Goal: Task Accomplishment & Management: Use online tool/utility

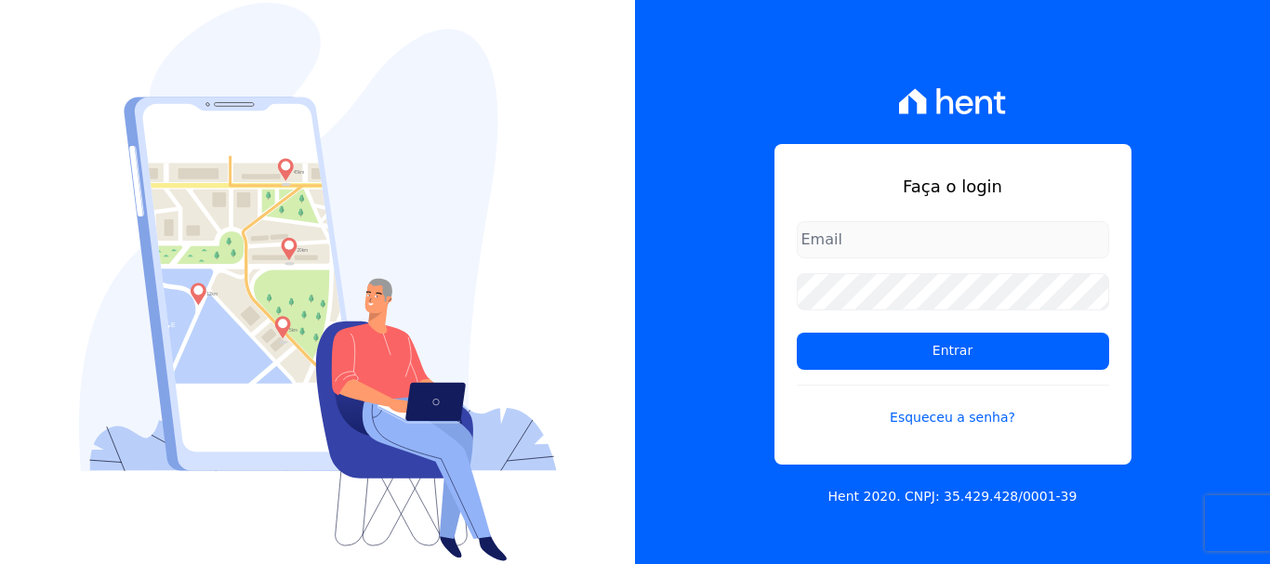
type input "[PERSON_NAME][EMAIL_ADDRESS][DOMAIN_NAME]"
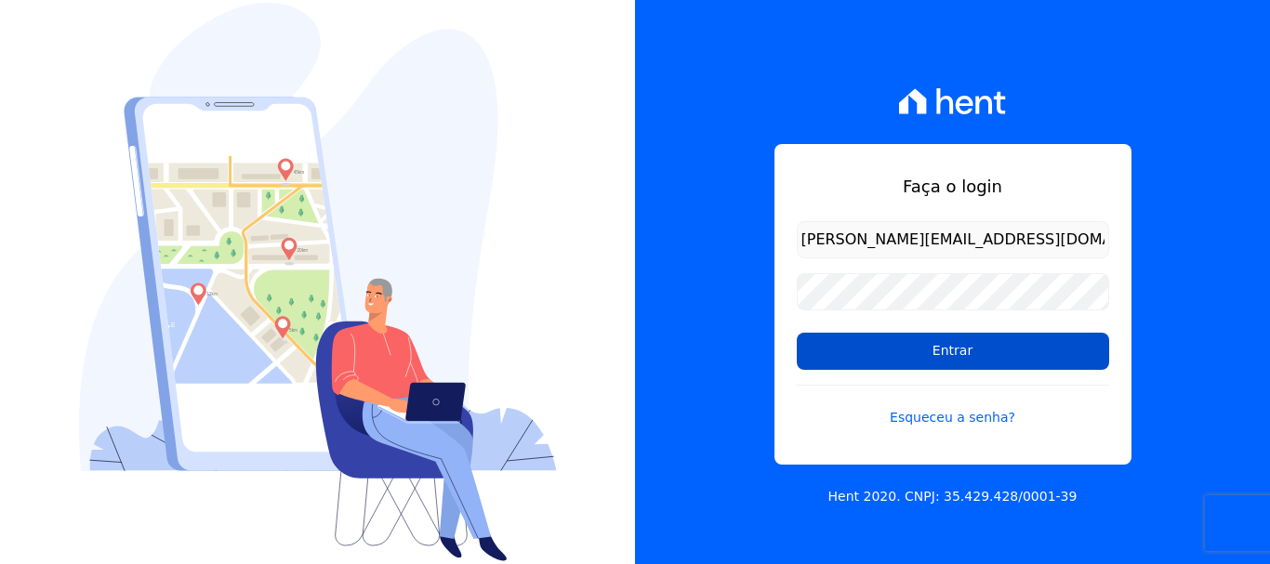
click at [944, 352] on input "Entrar" at bounding box center [953, 351] width 312 height 37
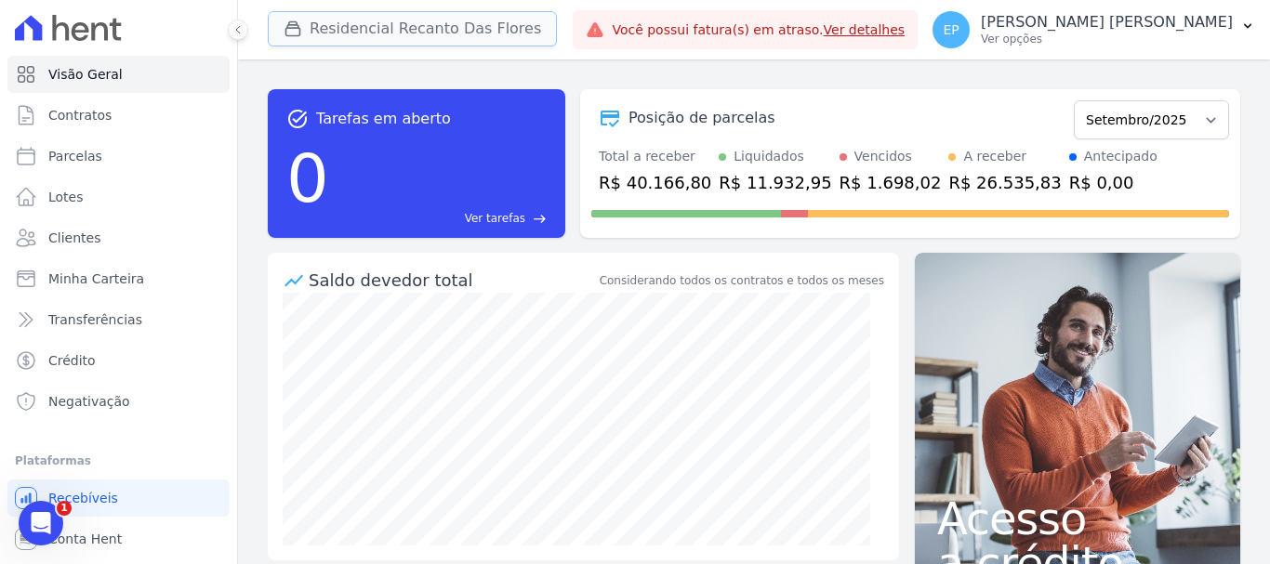
click at [372, 25] on button "Residencial Recanto Das Flores" at bounding box center [412, 28] width 289 height 35
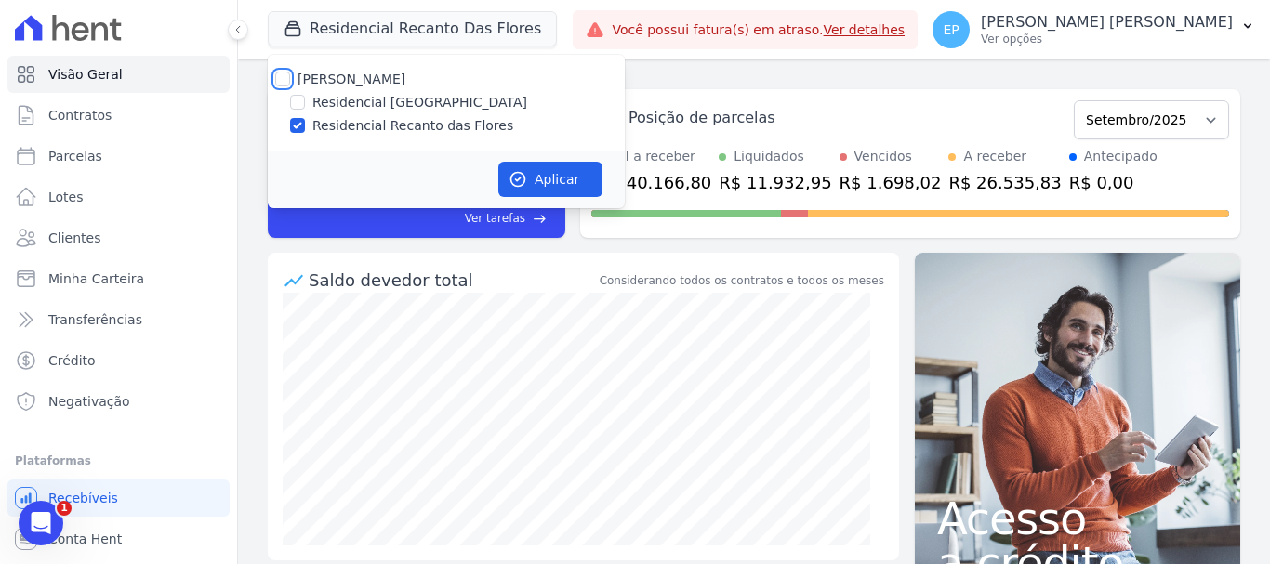
click at [284, 76] on input "Petra Engenharia" at bounding box center [282, 79] width 15 height 15
checkbox input "true"
click at [564, 167] on button "Aplicar" at bounding box center [550, 179] width 104 height 35
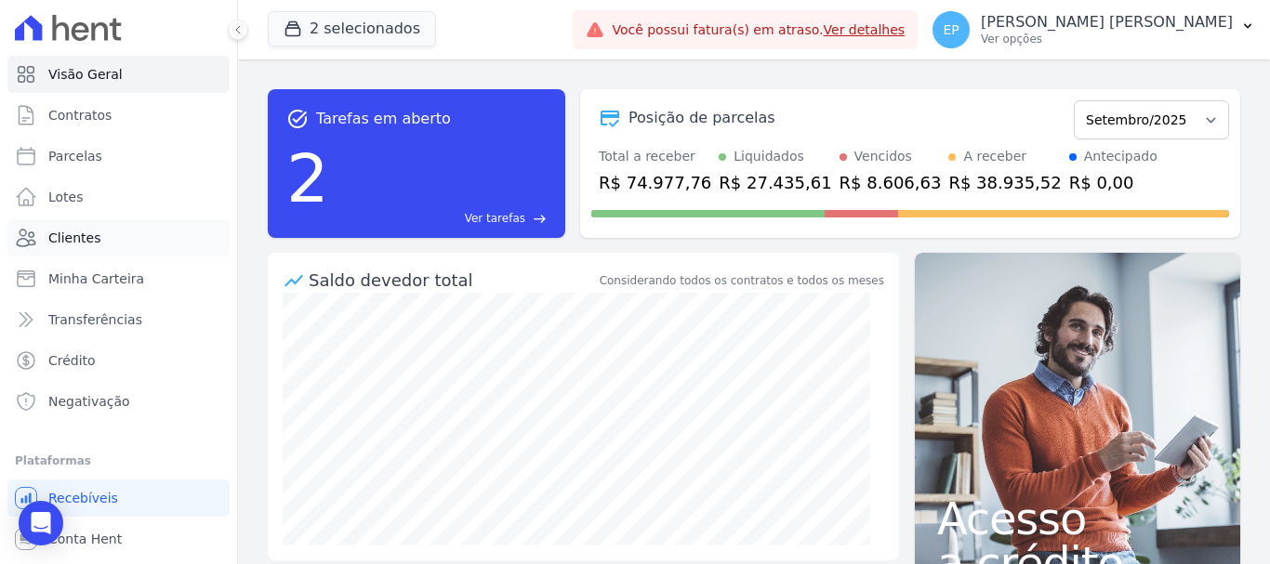
click at [82, 235] on span "Clientes" at bounding box center [74, 238] width 52 height 19
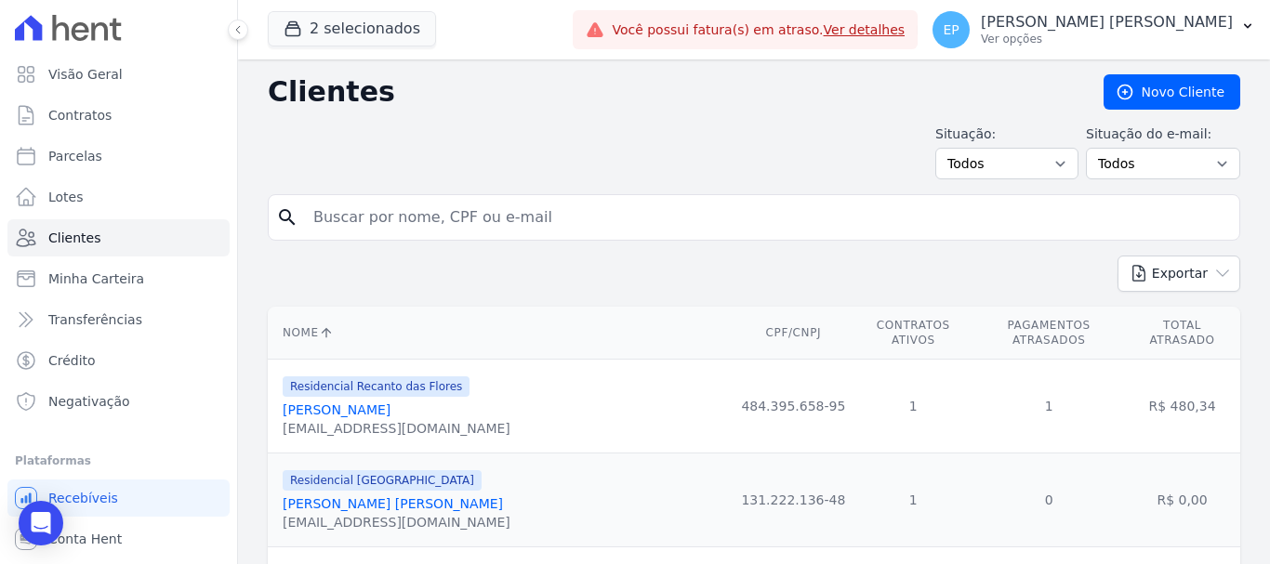
drag, startPoint x: 371, startPoint y: 219, endPoint x: 382, endPoint y: 217, distance: 11.5
click at [379, 217] on input "search" at bounding box center [767, 217] width 930 height 37
type input "poll"
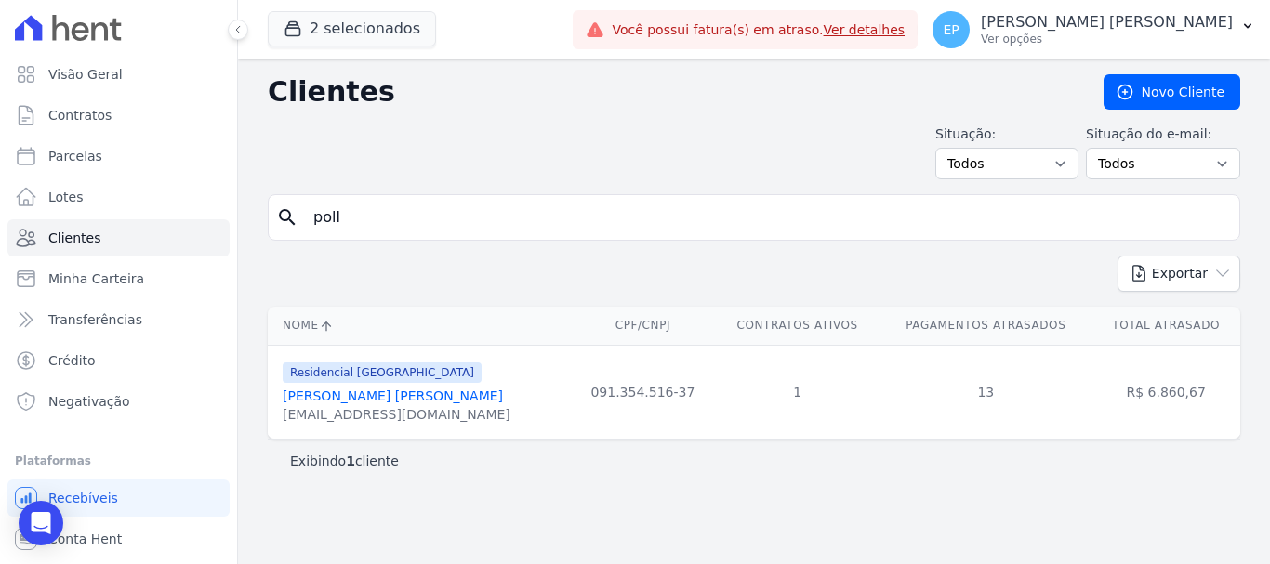
drag, startPoint x: 372, startPoint y: 402, endPoint x: 374, endPoint y: 392, distance: 9.5
click at [373, 402] on link "Pollyana Mendes Gonçalves" at bounding box center [393, 396] width 220 height 15
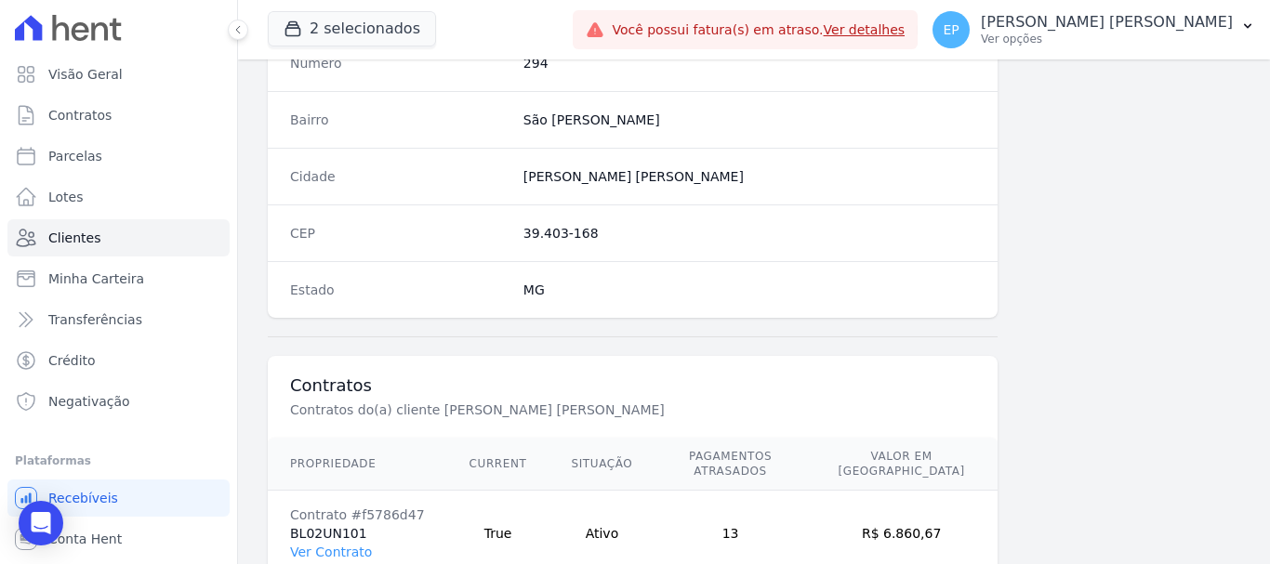
scroll to position [1175, 0]
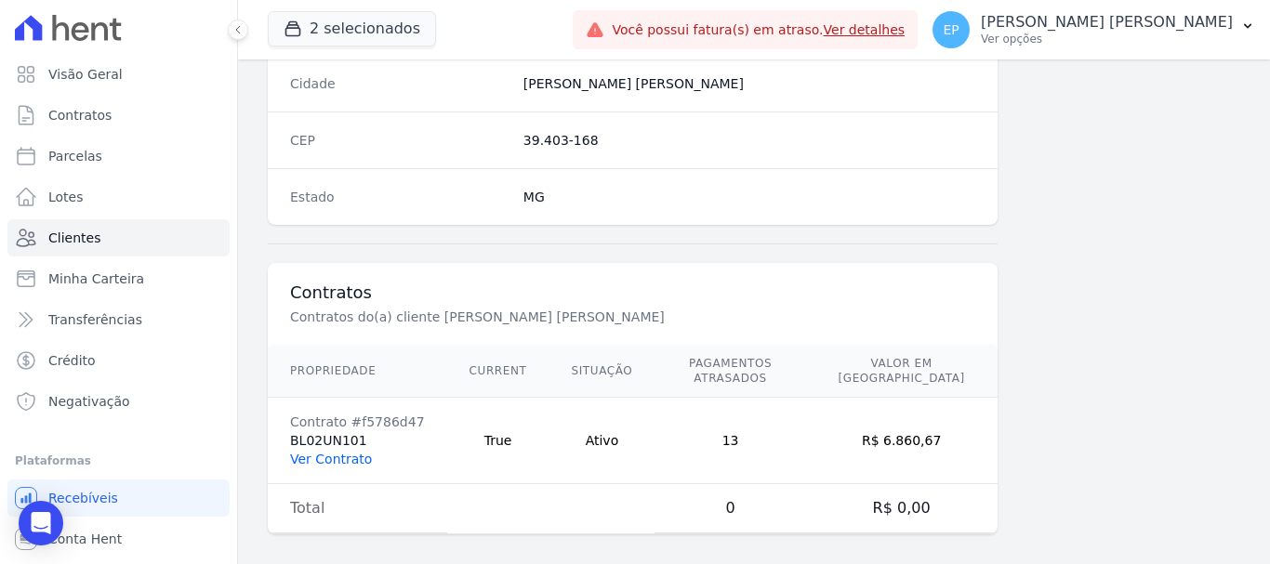
click at [349, 452] on link "Ver Contrato" at bounding box center [331, 459] width 82 height 15
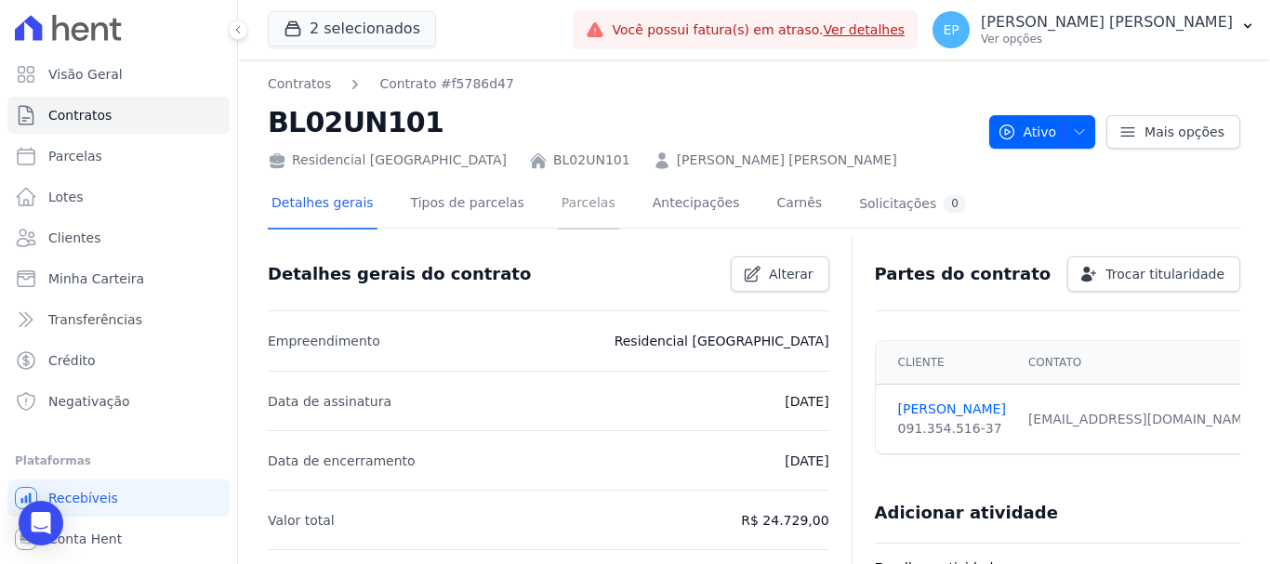
click at [573, 206] on link "Parcelas" at bounding box center [588, 204] width 61 height 49
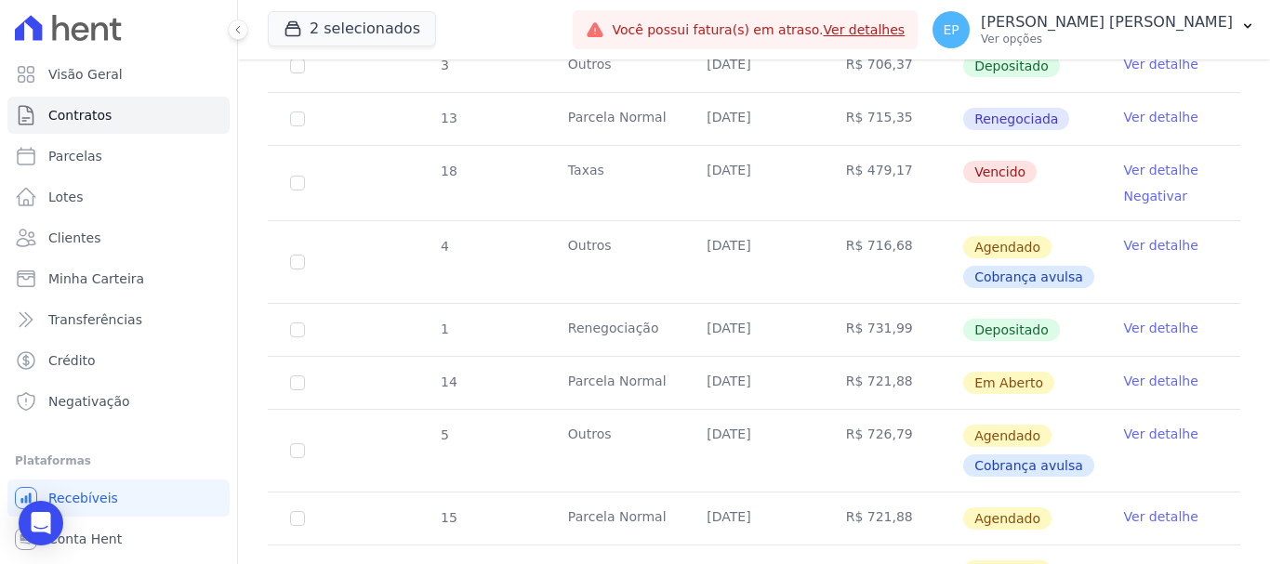
scroll to position [1581, 0]
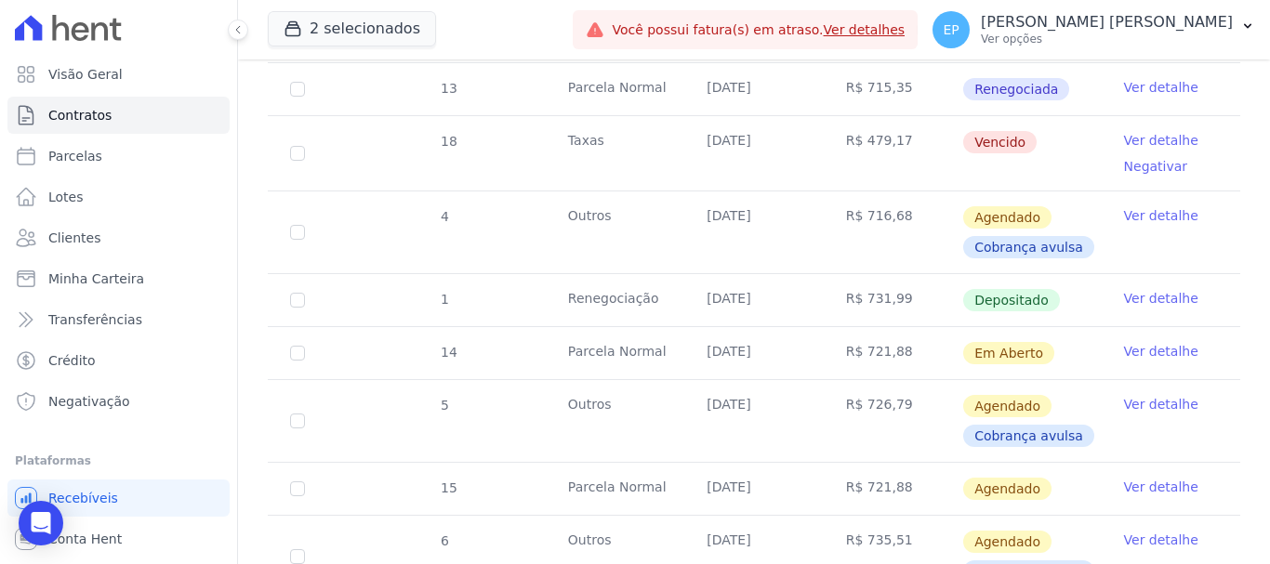
click at [1134, 342] on link "Ver detalhe" at bounding box center [1161, 351] width 74 height 19
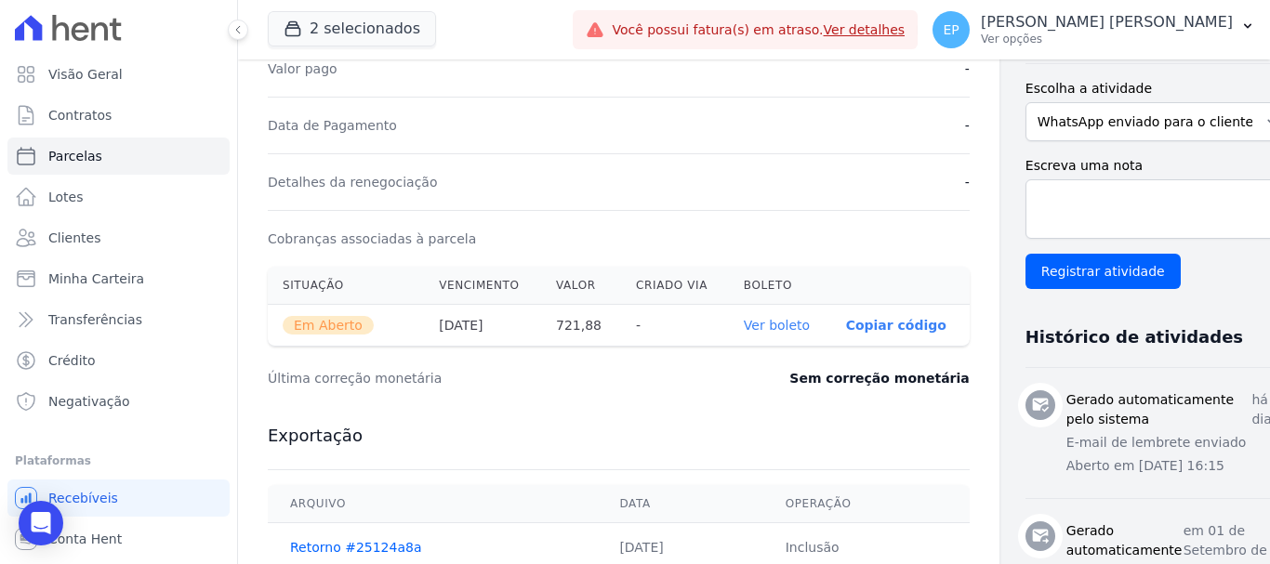
scroll to position [465, 0]
click at [744, 326] on link "Ver boleto" at bounding box center [777, 324] width 66 height 15
